Goal: Task Accomplishment & Management: Manage account settings

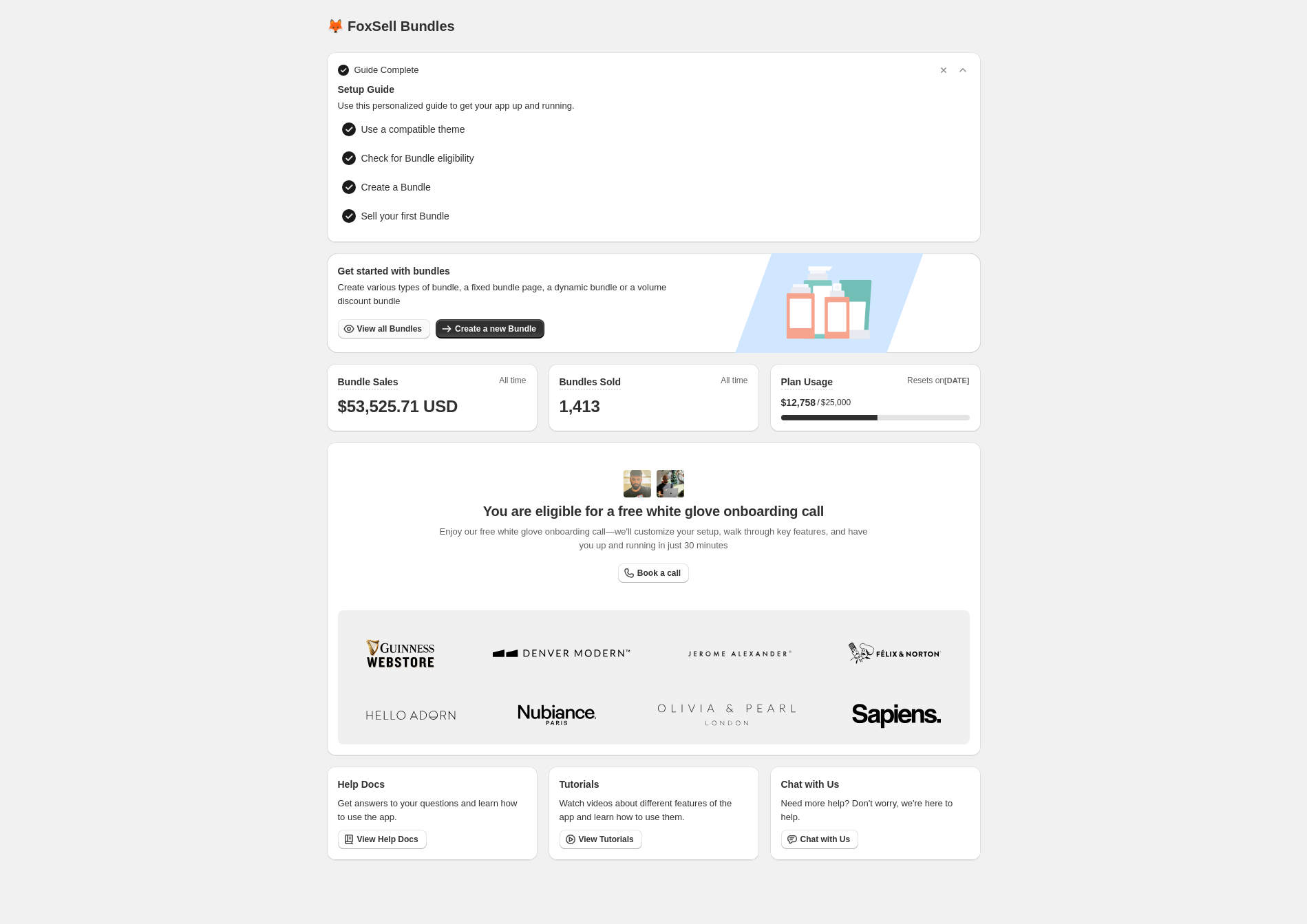
click at [374, 326] on span "View all Bundles" at bounding box center [389, 329] width 65 height 11
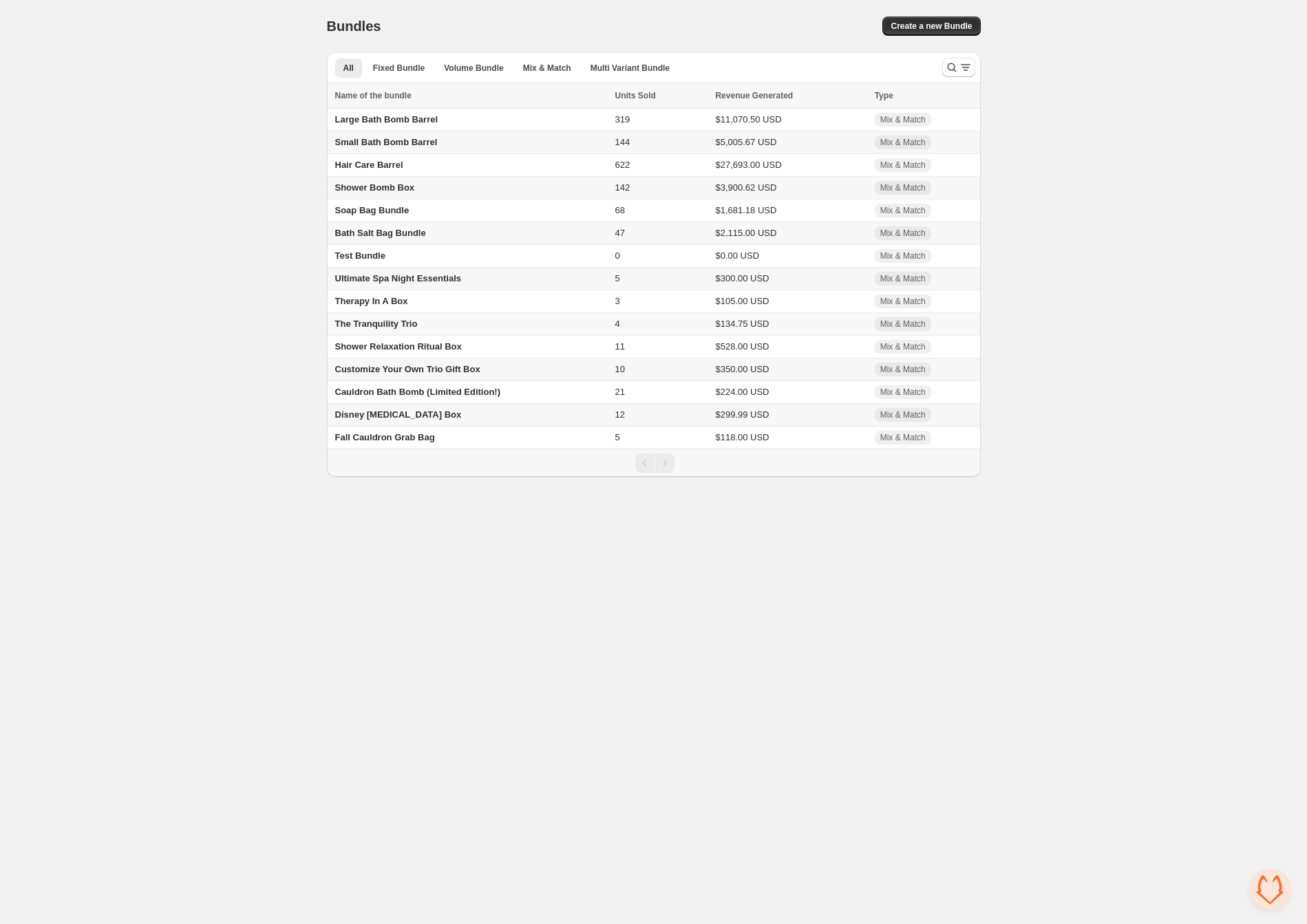
click at [375, 189] on span "Shower Bomb Box" at bounding box center [375, 187] width 80 height 10
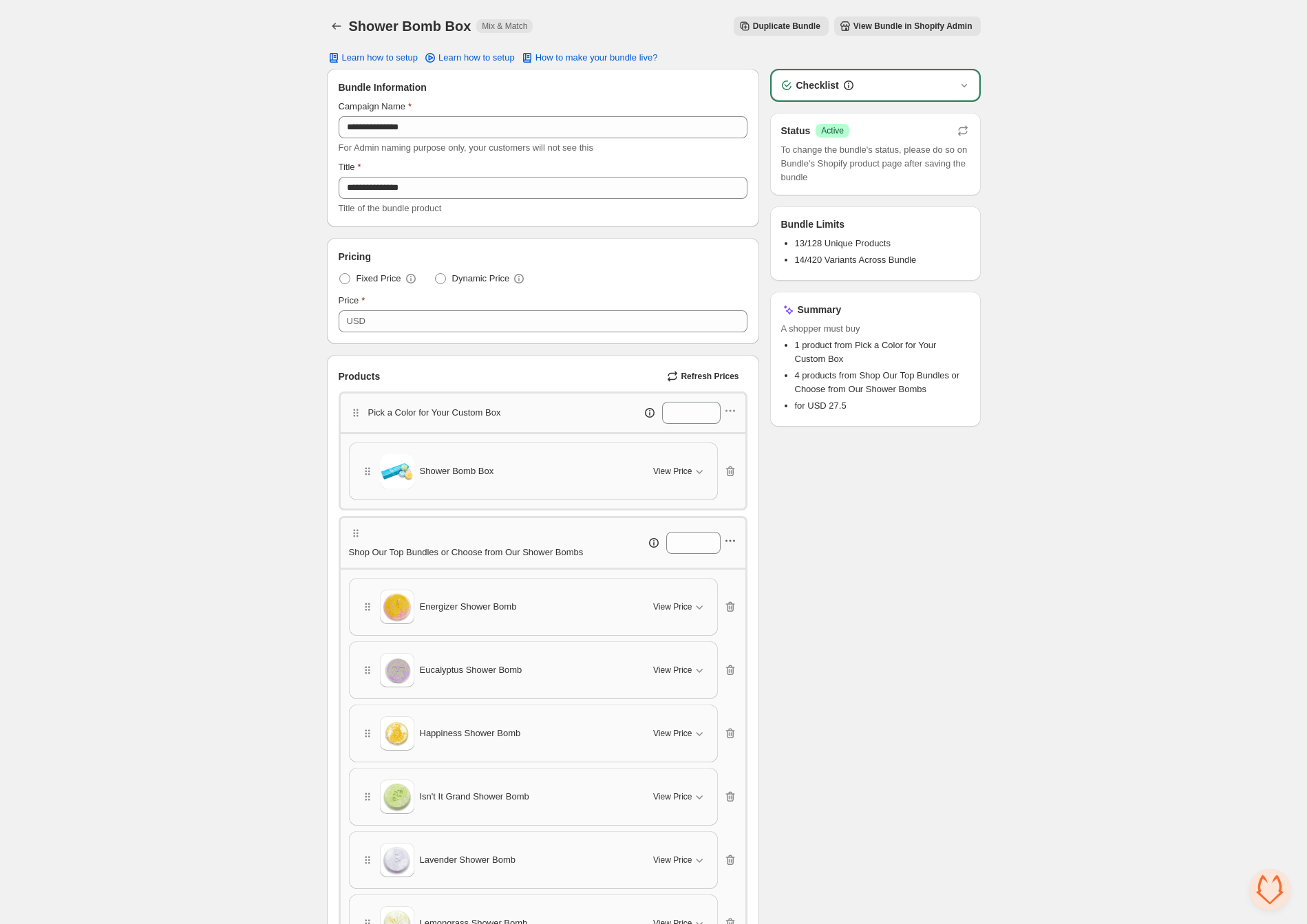
click at [735, 542] on icon "button" at bounding box center [730, 540] width 14 height 14
click at [735, 594] on span "Edit products" at bounding box center [737, 593] width 74 height 14
click at [332, 23] on icon "Back" at bounding box center [336, 26] width 14 height 14
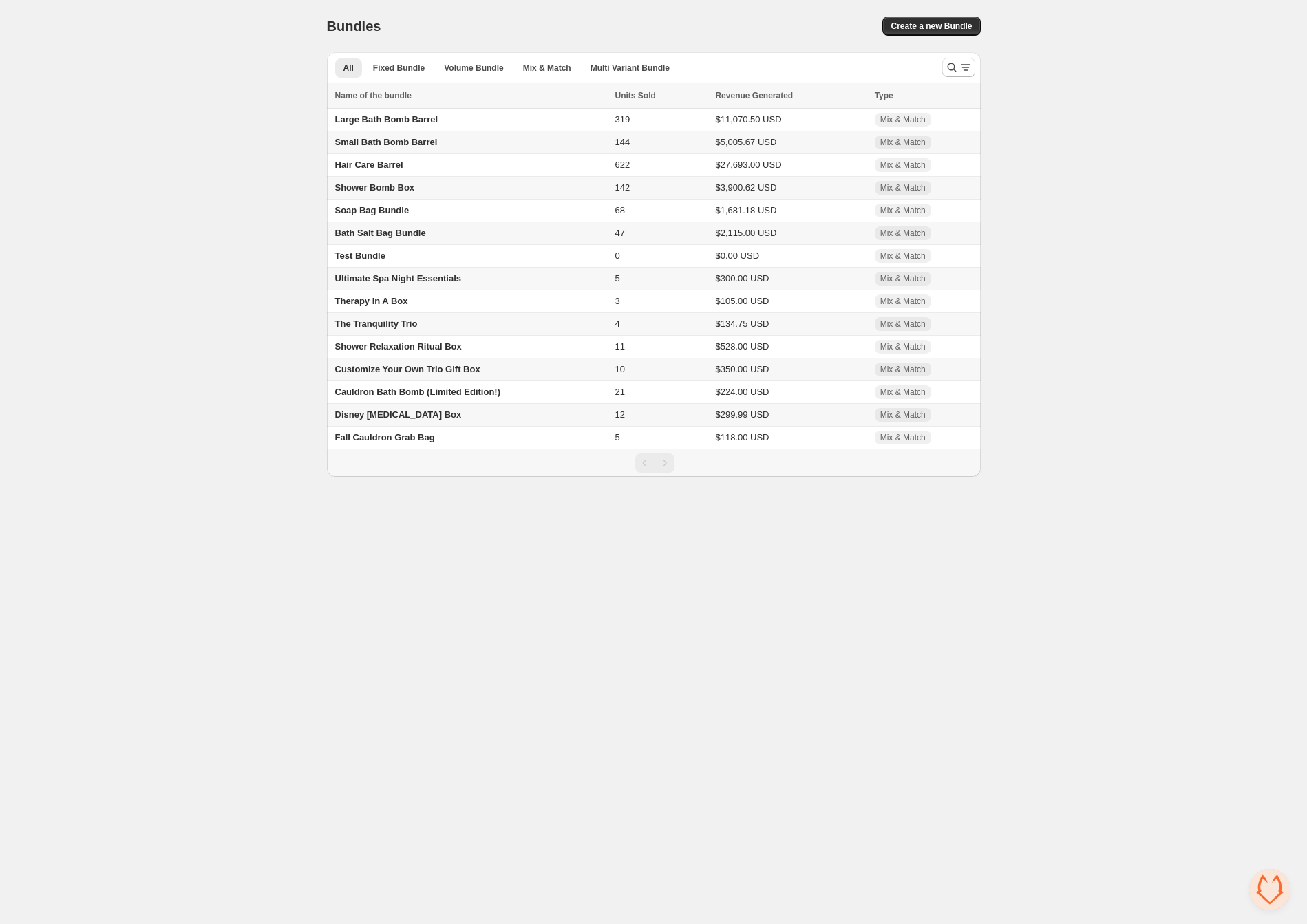
click at [380, 284] on span "Ultimate Spa Night Essentials" at bounding box center [398, 278] width 126 height 10
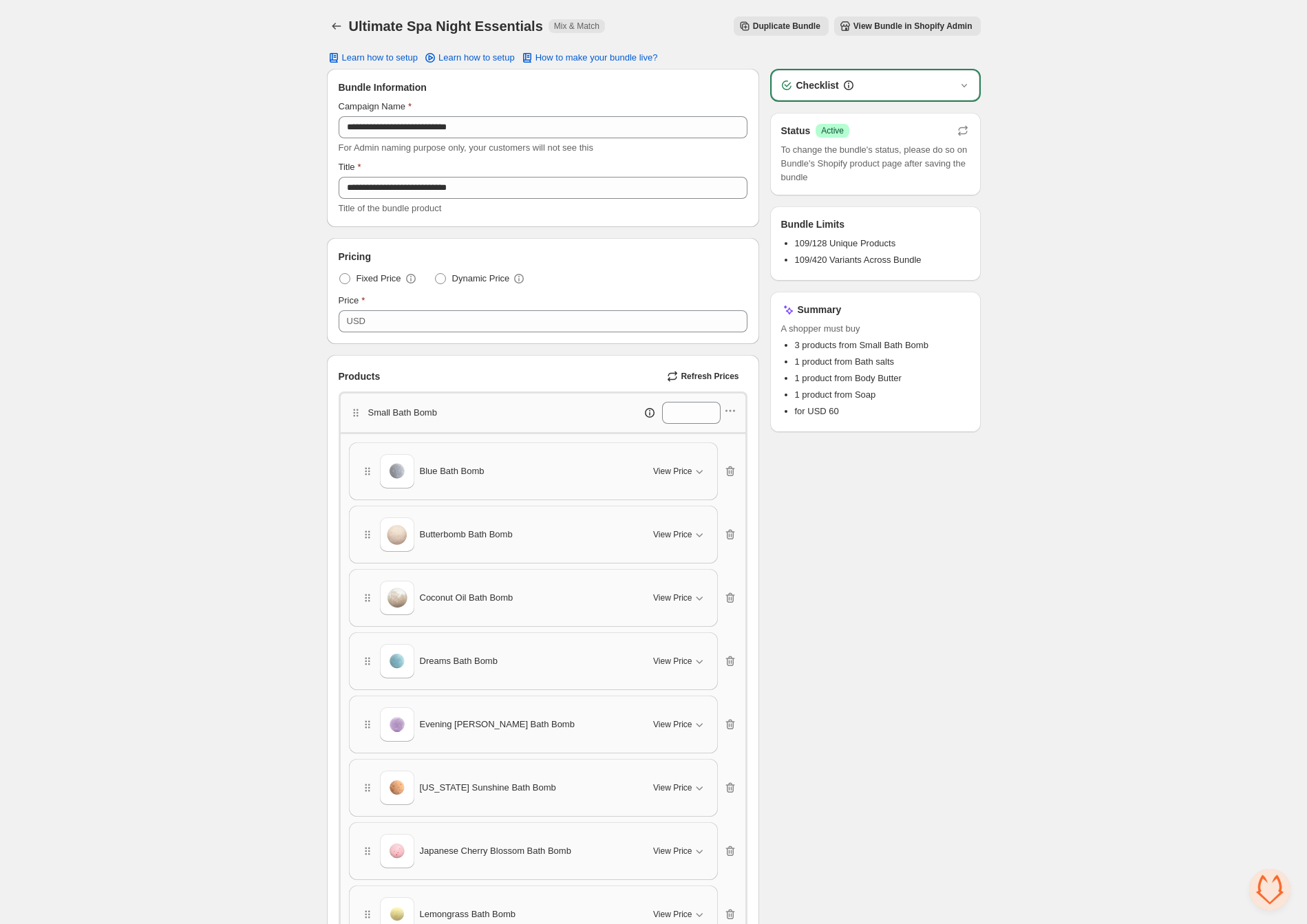
click at [327, 16] on div "Ultimate Spa Night Essentials. This page is ready Ultimate Spa Night Essentials…" at bounding box center [653, 26] width 654 height 52
click at [328, 21] on button "Back" at bounding box center [336, 26] width 19 height 19
click at [338, 25] on icon "Back" at bounding box center [336, 26] width 14 height 14
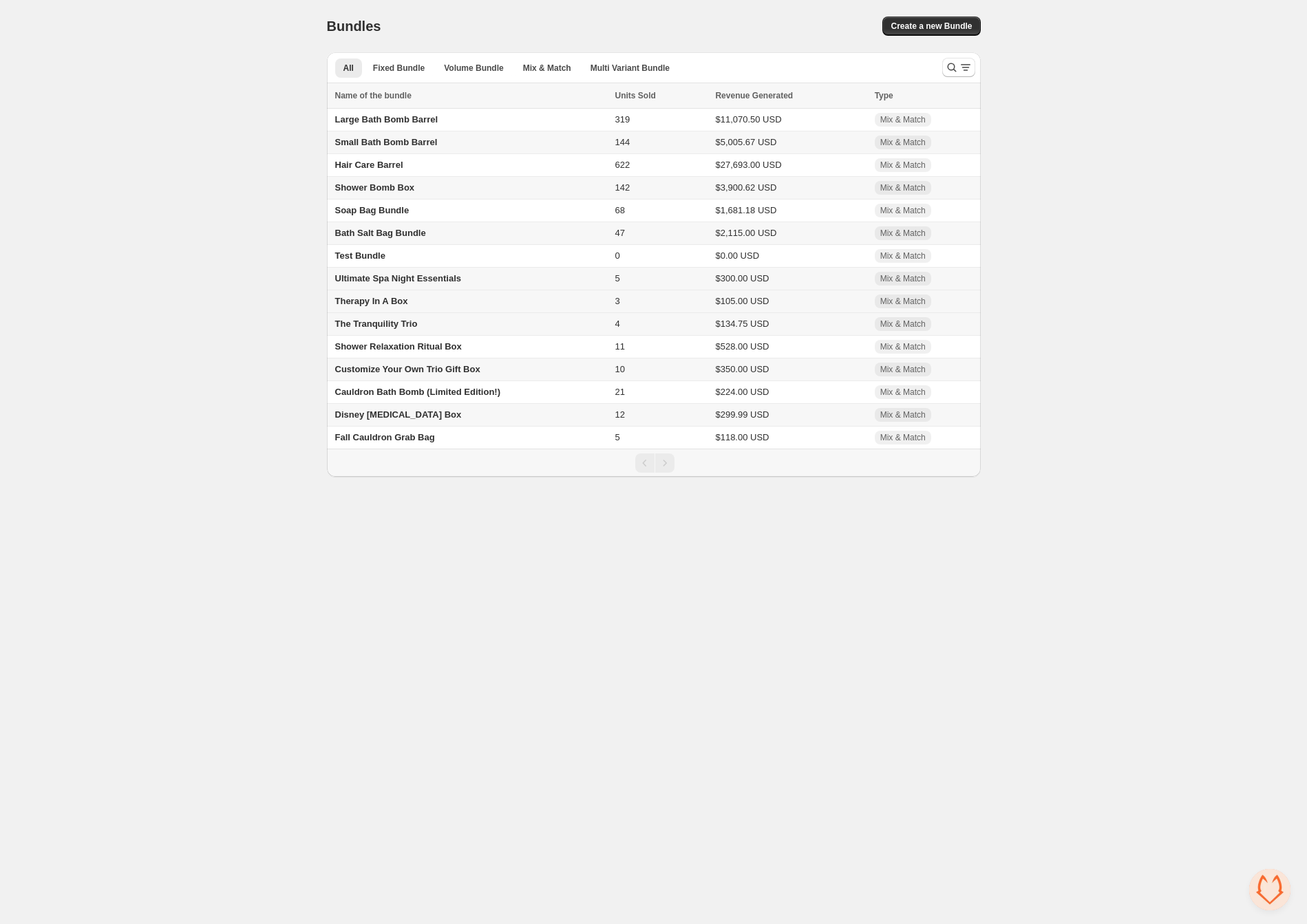
click at [388, 304] on span "Therapy In A Box" at bounding box center [372, 301] width 73 height 10
click at [387, 325] on span "The Tranquility Trio" at bounding box center [377, 324] width 83 height 10
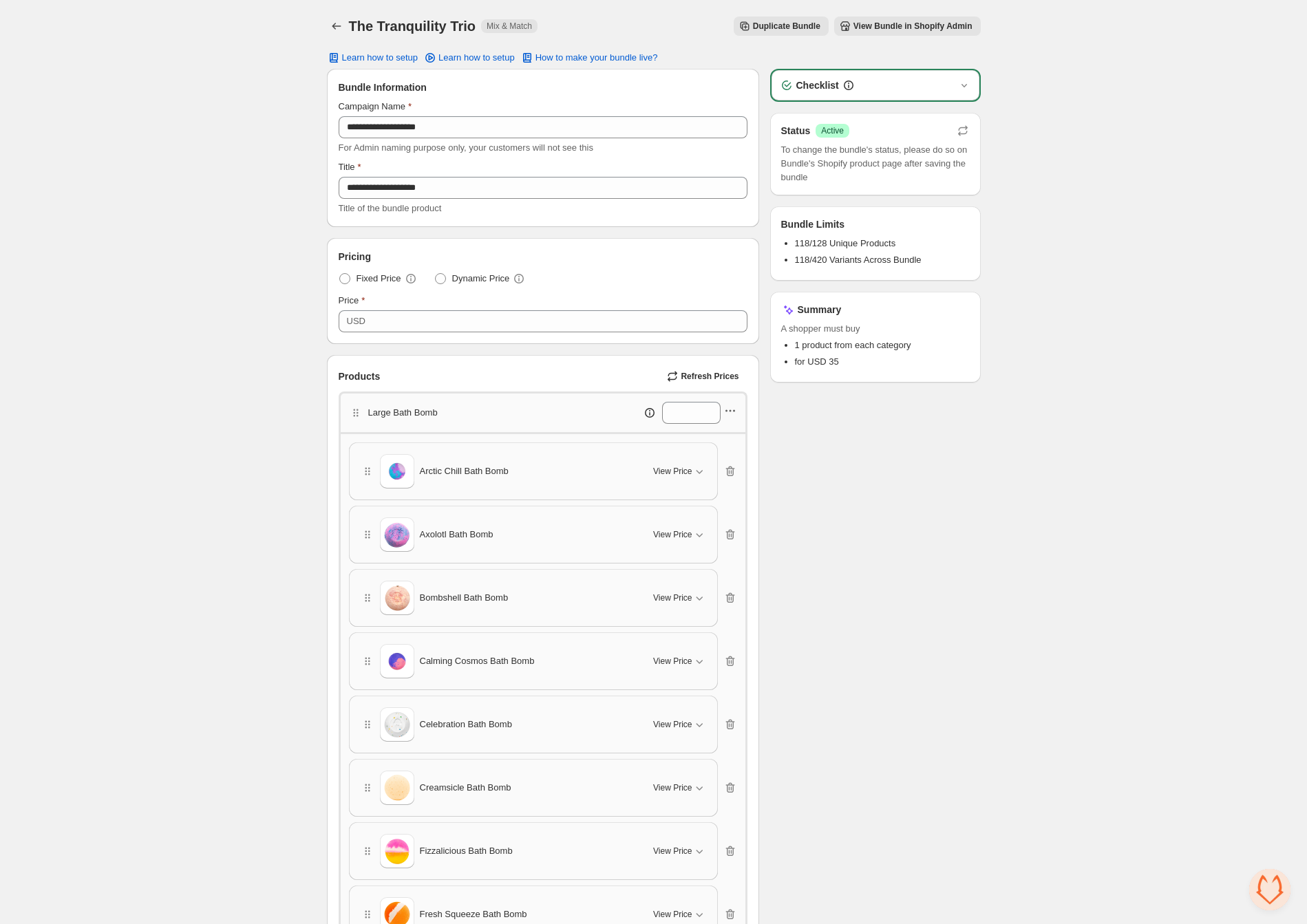
click at [729, 413] on icon "button" at bounding box center [730, 410] width 14 height 14
click at [717, 454] on span "Edit products" at bounding box center [737, 459] width 74 height 14
click at [337, 26] on icon "Back" at bounding box center [336, 26] width 14 height 14
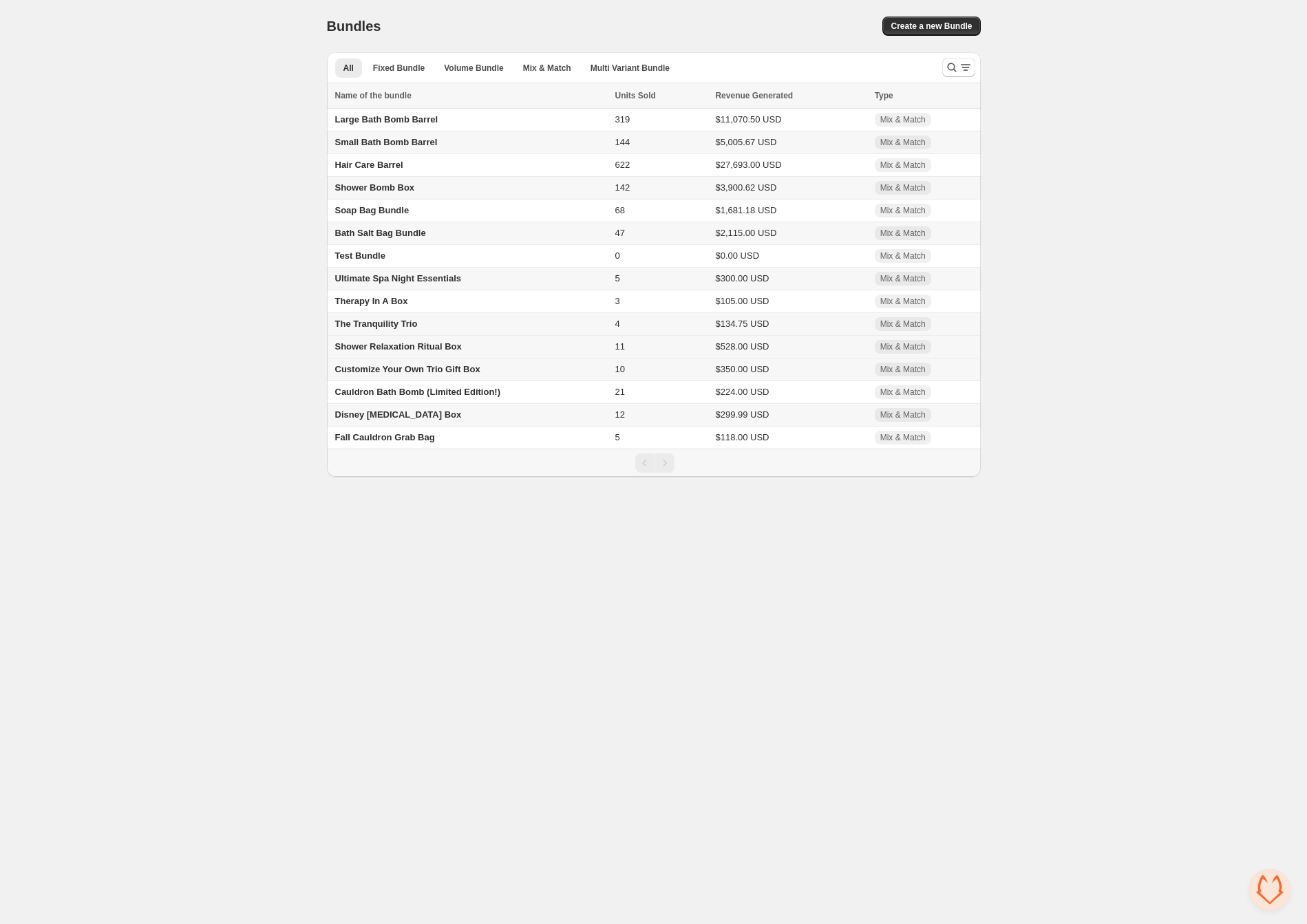
click at [378, 350] on span "Shower Relaxation Ritual Box" at bounding box center [398, 347] width 126 height 10
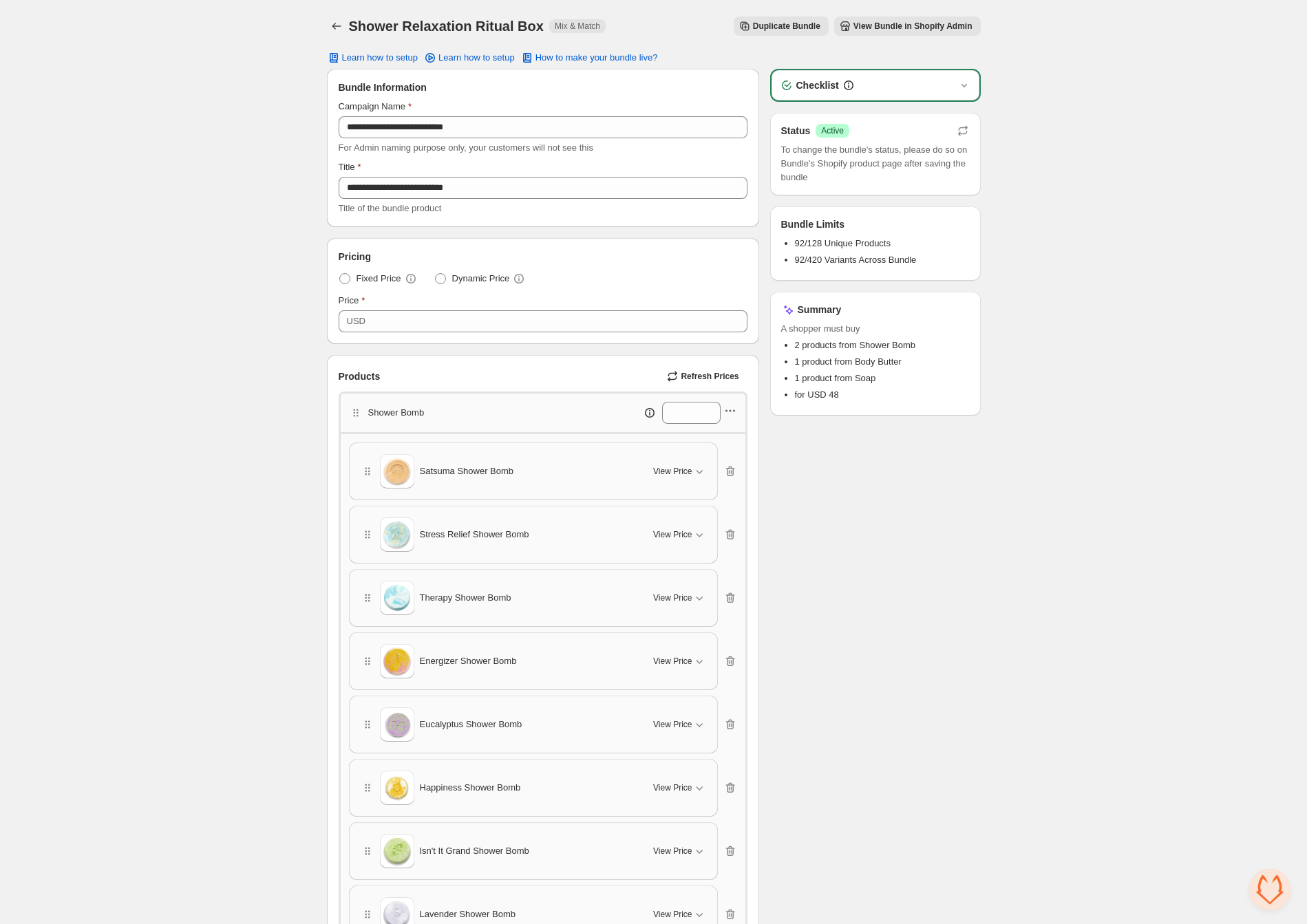
click at [733, 404] on icon "button" at bounding box center [730, 410] width 14 height 14
click at [727, 456] on span "Edit products" at bounding box center [737, 459] width 74 height 14
click at [342, 21] on icon "Back" at bounding box center [336, 26] width 14 height 14
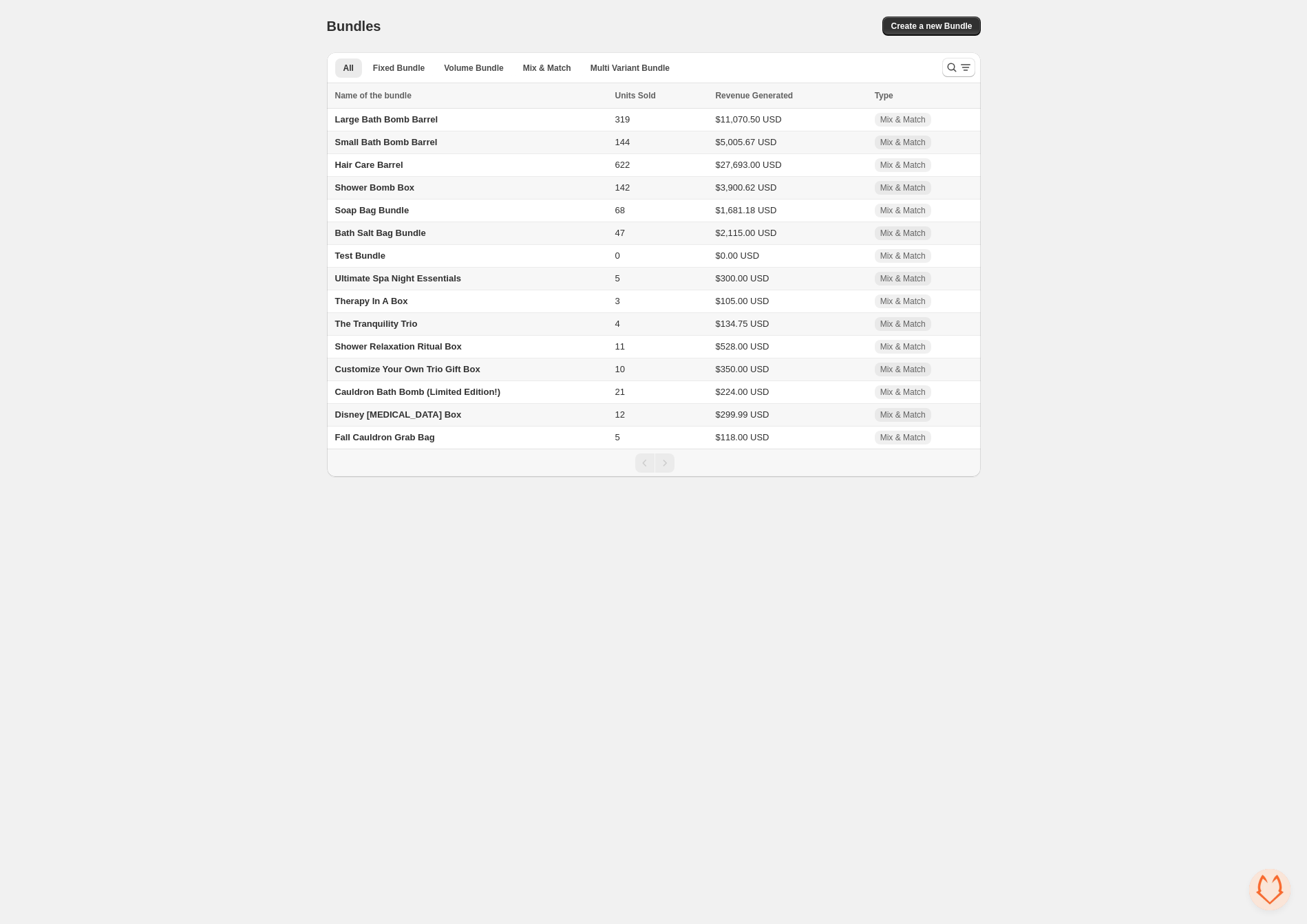
click at [418, 373] on span "Customize Your Own Trio Gift Box" at bounding box center [407, 369] width 145 height 10
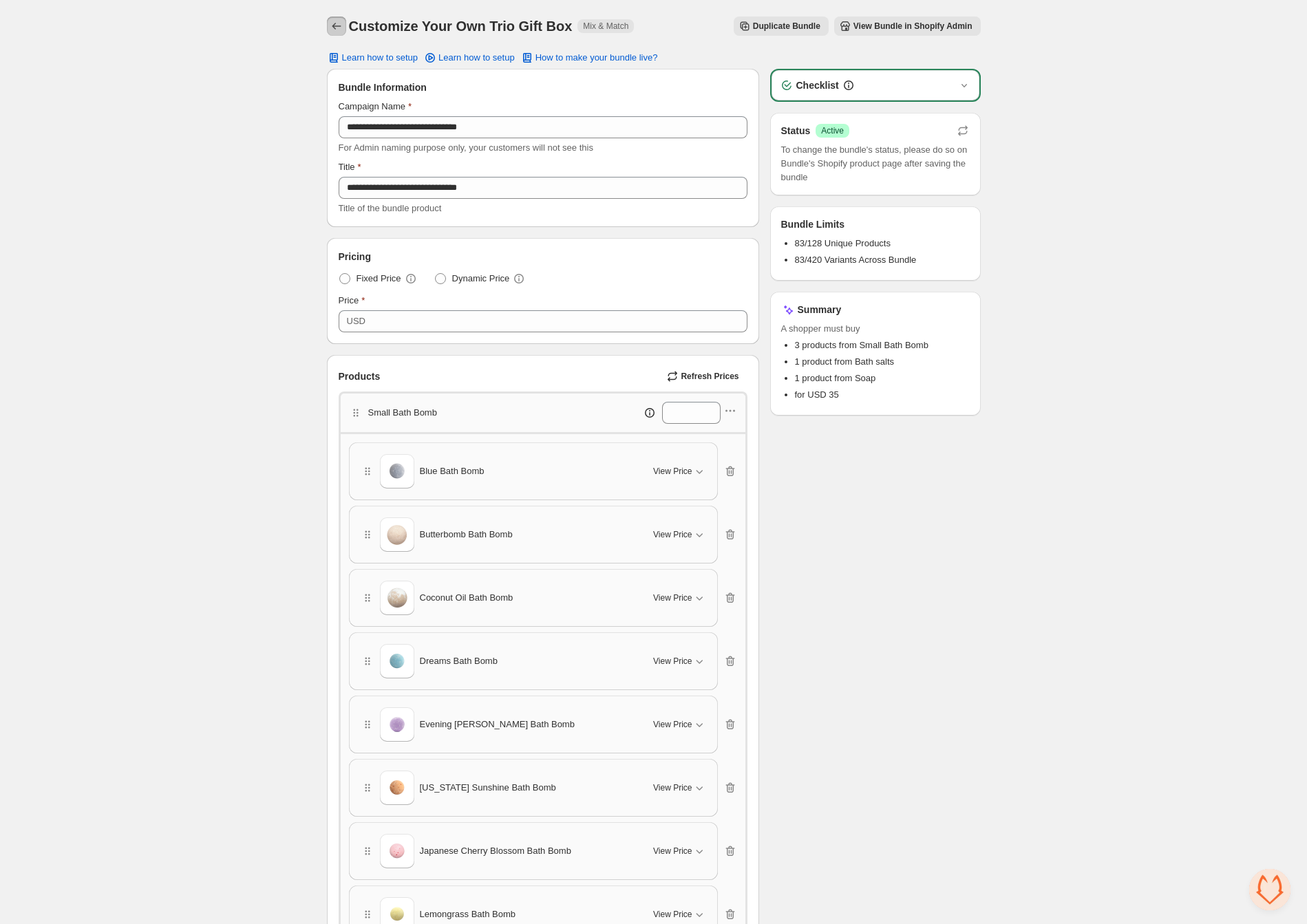
click at [339, 24] on icon "Back" at bounding box center [336, 26] width 14 height 14
